Goal: Information Seeking & Learning: Learn about a topic

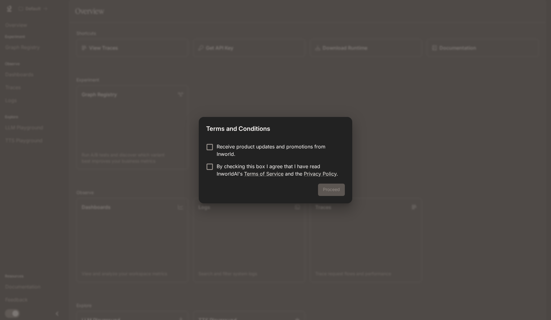
click at [257, 144] on p "Receive product updates and promotions from Inworld." at bounding box center [278, 150] width 123 height 15
click at [224, 167] on p "By checking this box I agree that I have read InworldAI's Terms of Service and …" at bounding box center [278, 169] width 123 height 15
click at [341, 189] on button "Proceed" at bounding box center [331, 189] width 27 height 12
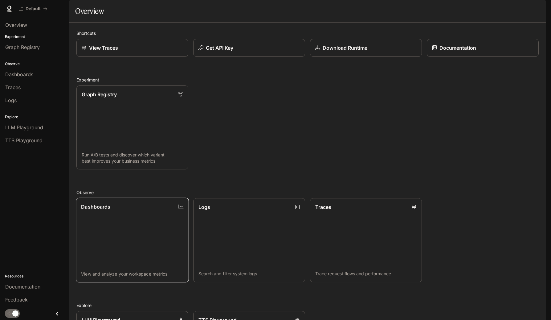
scroll to position [104, 0]
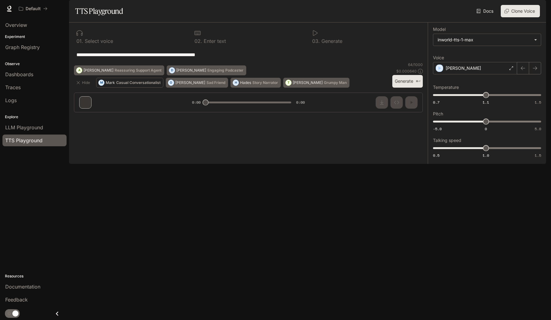
click at [115, 88] on button "M [PERSON_NAME] Conversationalist" at bounding box center [129, 83] width 67 height 10
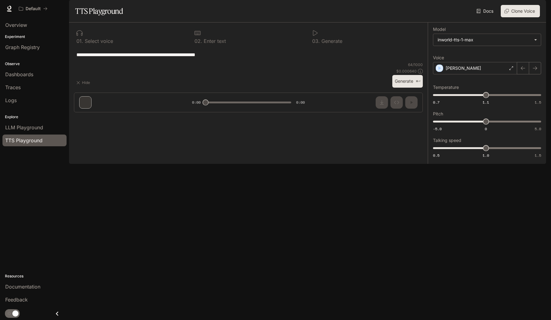
type textarea "**********"
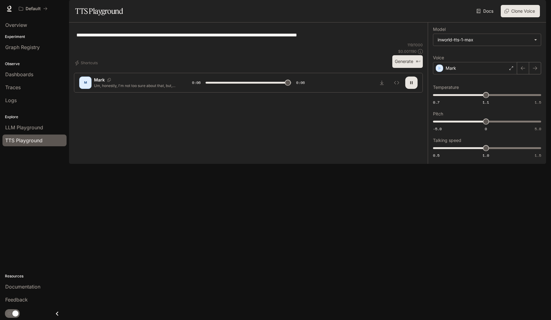
click at [412, 85] on icon "button" at bounding box center [411, 82] width 5 height 5
type input "***"
click at [24, 130] on span "LLM Playground" at bounding box center [24, 127] width 38 height 7
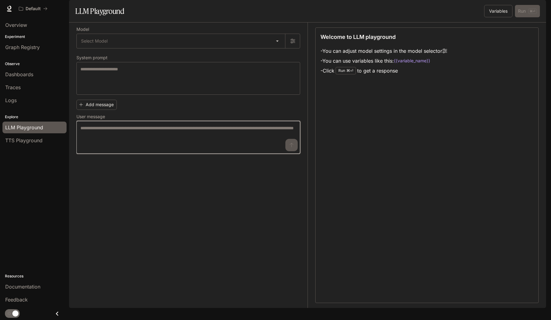
click at [146, 150] on textarea at bounding box center [188, 137] width 216 height 25
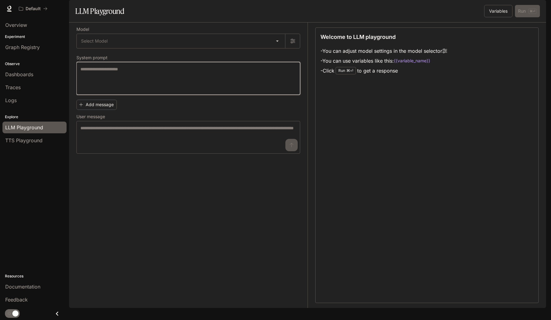
click at [142, 91] on textarea at bounding box center [188, 78] width 216 height 25
click at [145, 54] on body "Skip to main content Default Documentation Documentation Portal Overview Experi…" at bounding box center [275, 160] width 551 height 320
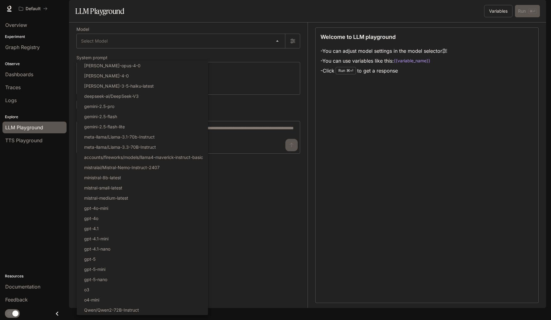
click at [36, 72] on div at bounding box center [275, 160] width 551 height 320
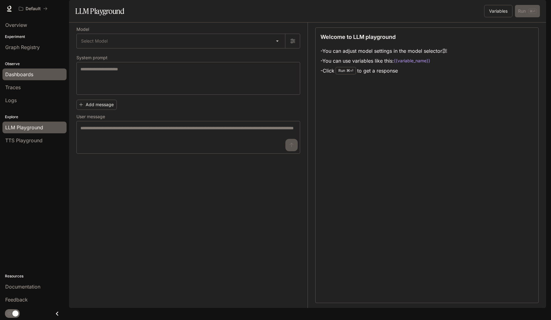
click at [26, 69] on link "Dashboards" at bounding box center [34, 74] width 64 height 12
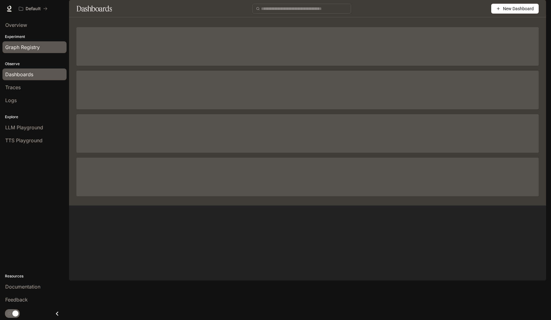
click at [33, 50] on span "Graph Registry" at bounding box center [22, 46] width 35 height 7
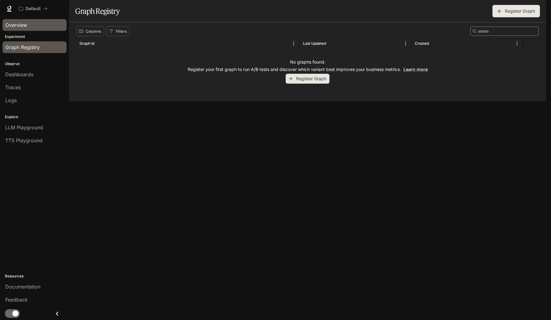
click at [18, 22] on span "Overview" at bounding box center [16, 24] width 22 height 7
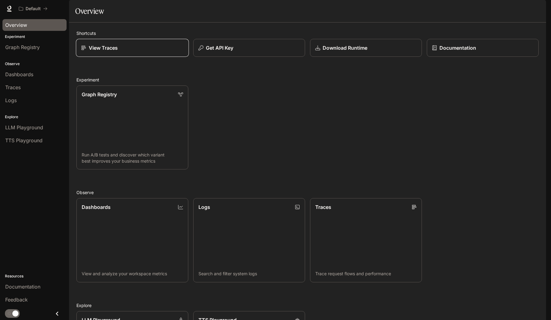
click at [163, 51] on div "View Traces" at bounding box center [132, 47] width 102 height 7
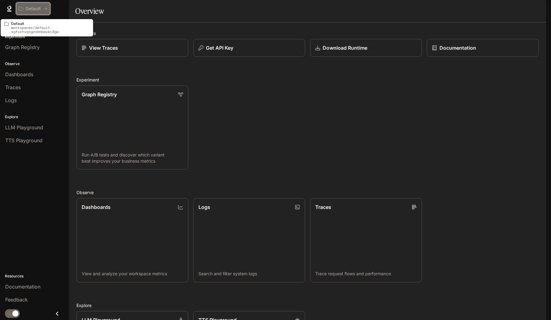
click at [25, 5] on button "Default" at bounding box center [33, 8] width 34 height 12
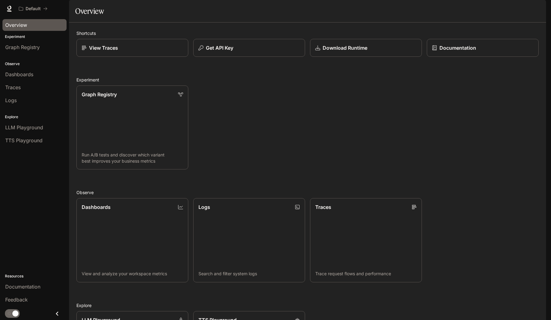
click at [30, 23] on div "Overview" at bounding box center [34, 24] width 59 height 7
click at [539, 8] on img "button" at bounding box center [537, 8] width 9 height 9
click at [327, 143] on div at bounding box center [275, 160] width 551 height 320
click at [11, 10] on icon at bounding box center [9, 9] width 6 height 6
click at [41, 284] on div "Documentation" at bounding box center [34, 286] width 59 height 7
